Goal: Find specific page/section: Find specific page/section

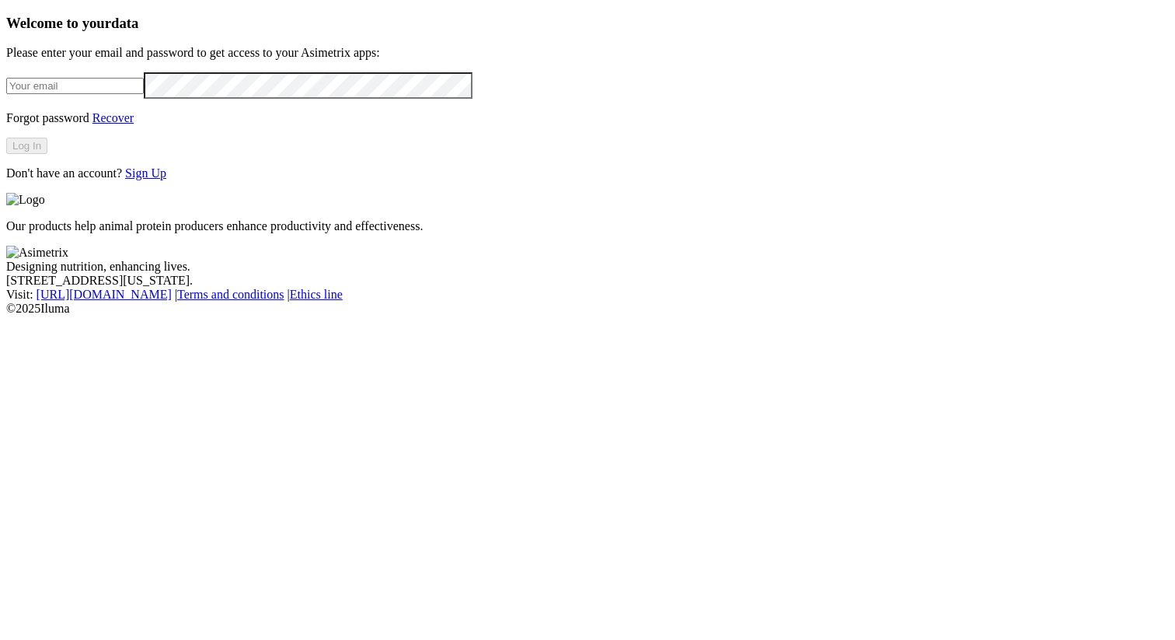
click at [144, 94] on input "email" at bounding box center [75, 86] width 138 height 16
type input "[PERSON_NAME][EMAIL_ADDRESS][PERSON_NAME][PERSON_NAME][DOMAIN_NAME]"
click at [47, 154] on button "Log In" at bounding box center [26, 146] width 41 height 16
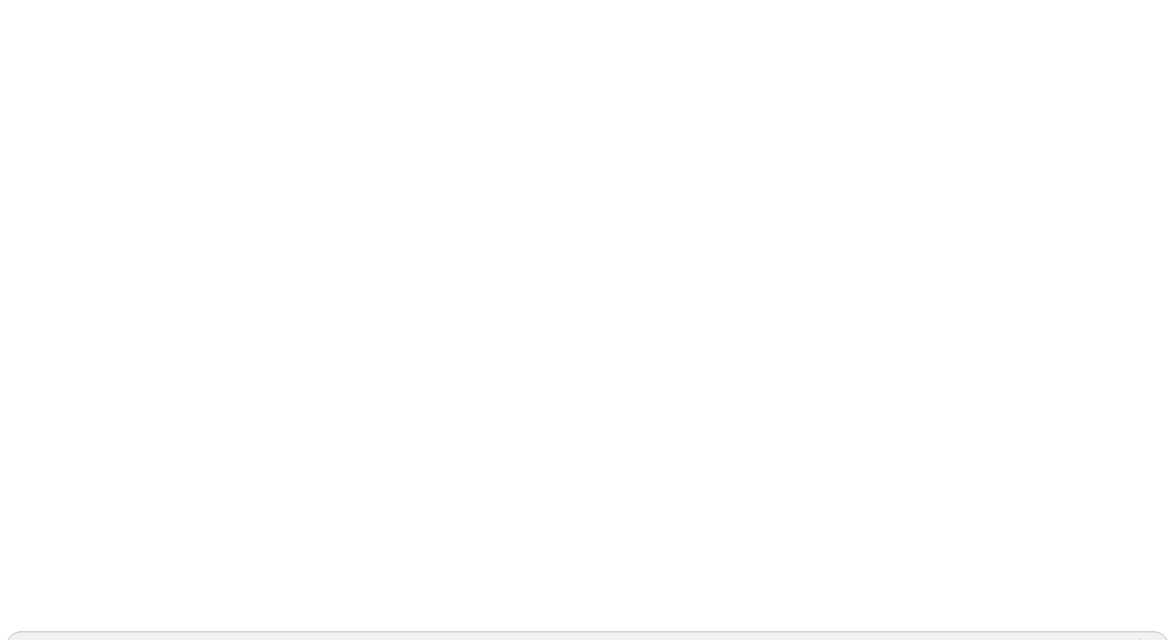
click at [136, 639] on div "ACONDESA-CERDOS" at bounding box center [75, 646] width 121 height 14
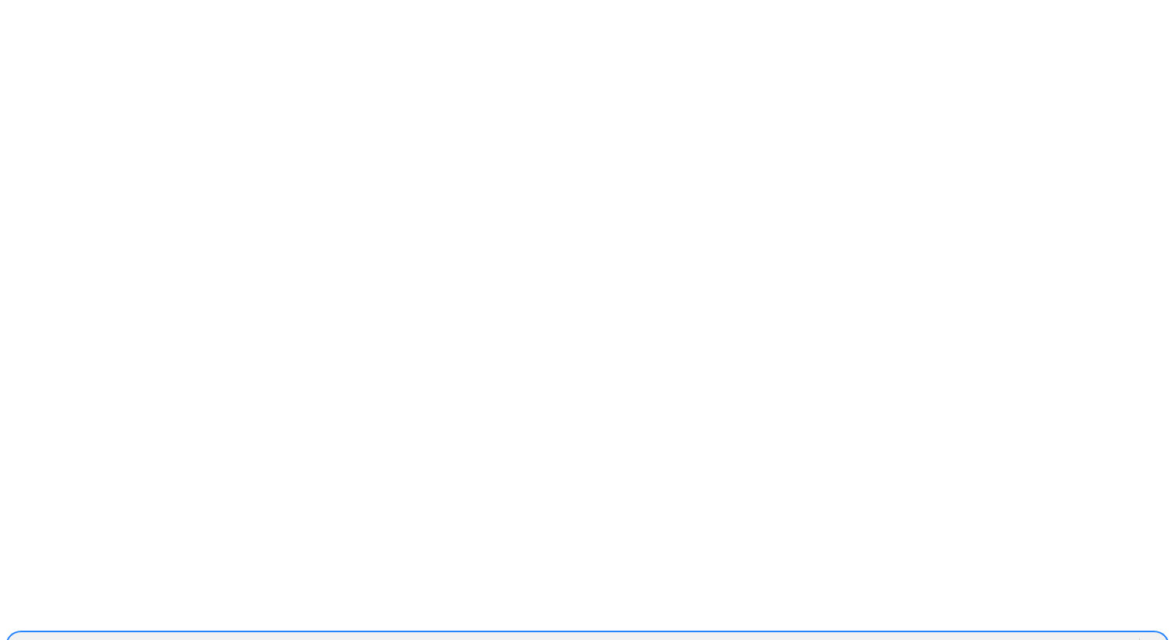
type input "galopo"
